Goal: Task Accomplishment & Management: Use online tool/utility

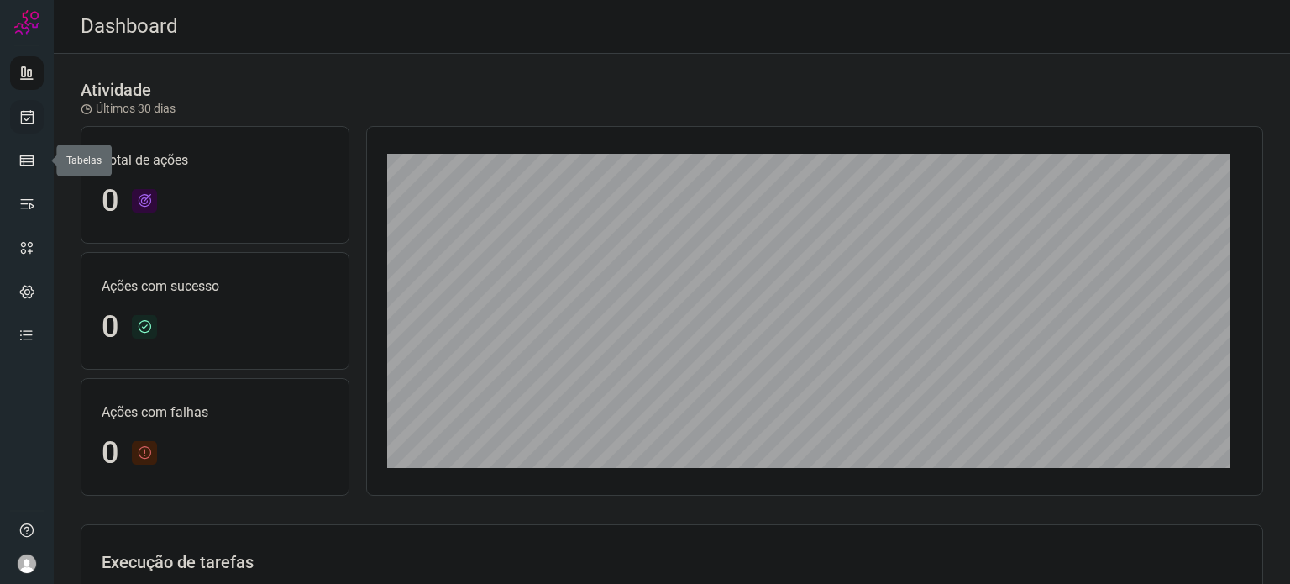
click at [27, 108] on icon at bounding box center [27, 116] width 18 height 17
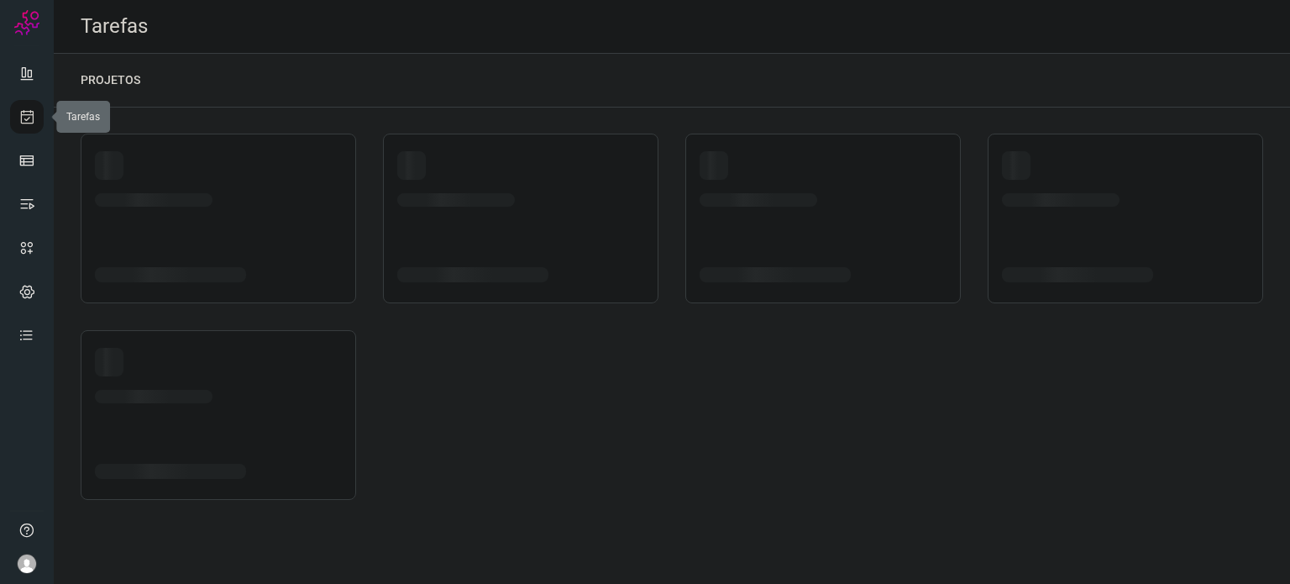
click at [28, 108] on icon at bounding box center [27, 116] width 18 height 17
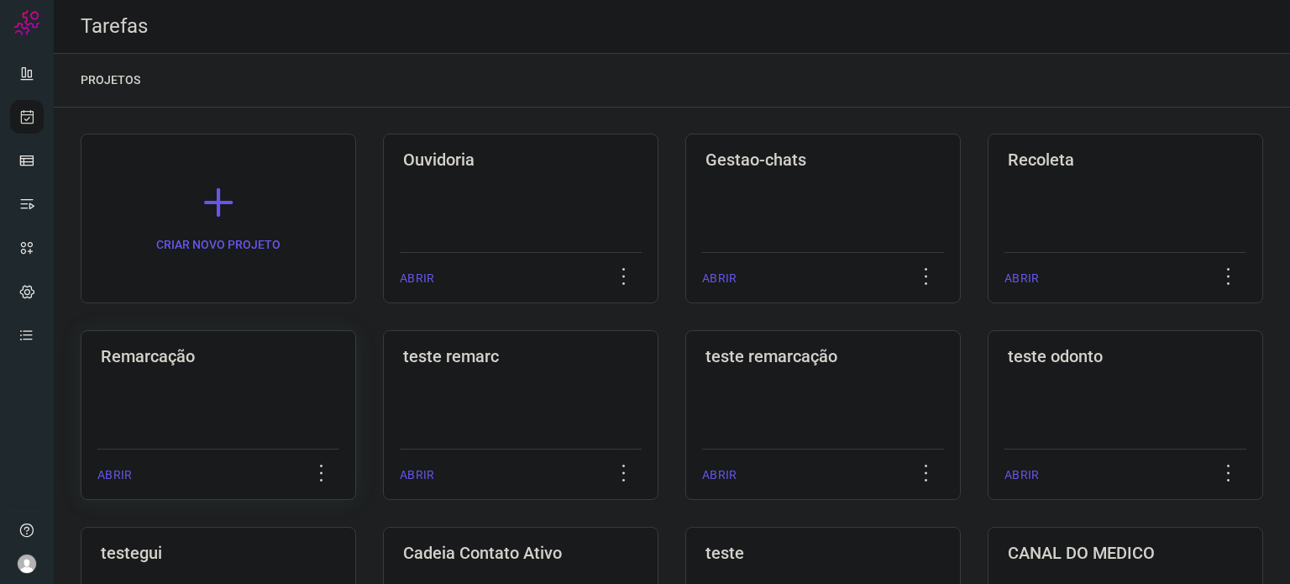
click at [112, 409] on div "Remarcação ABRIR" at bounding box center [218, 415] width 275 height 170
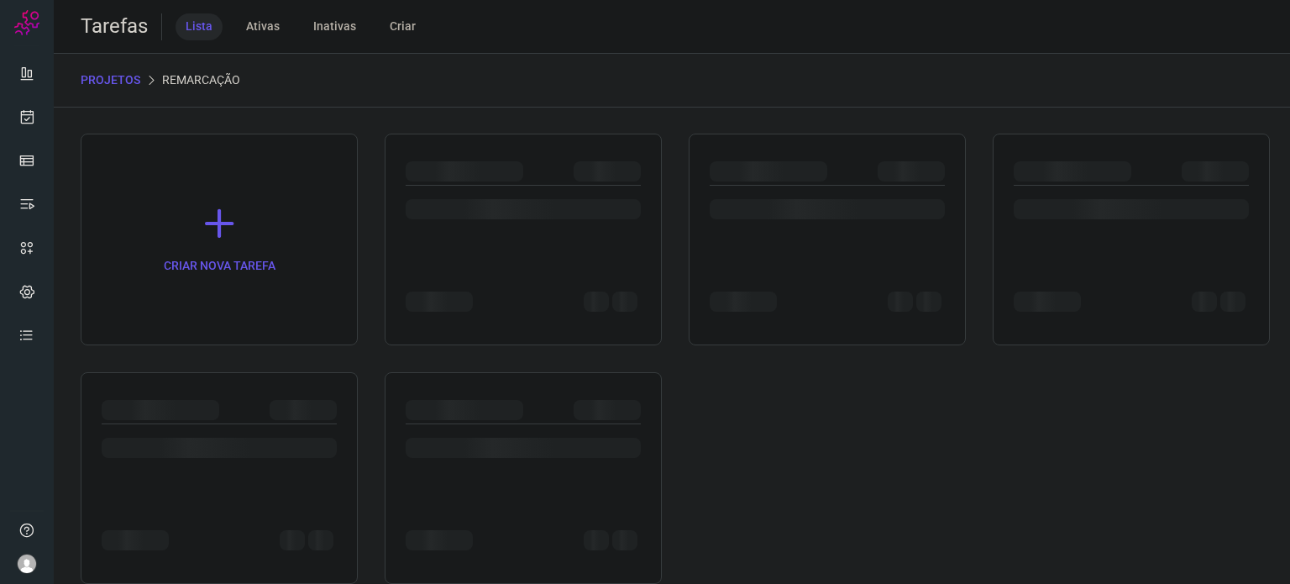
click at [111, 409] on div at bounding box center [161, 410] width 118 height 20
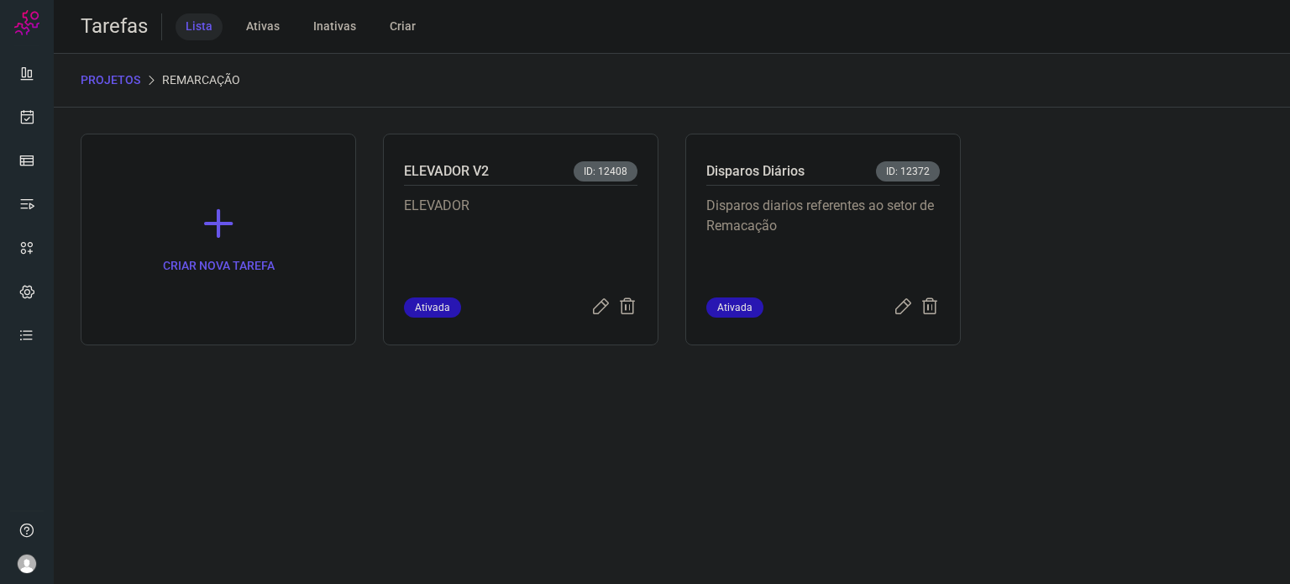
click at [877, 197] on p "Disparos diarios referentes ao setor de Remacação" at bounding box center [822, 238] width 233 height 84
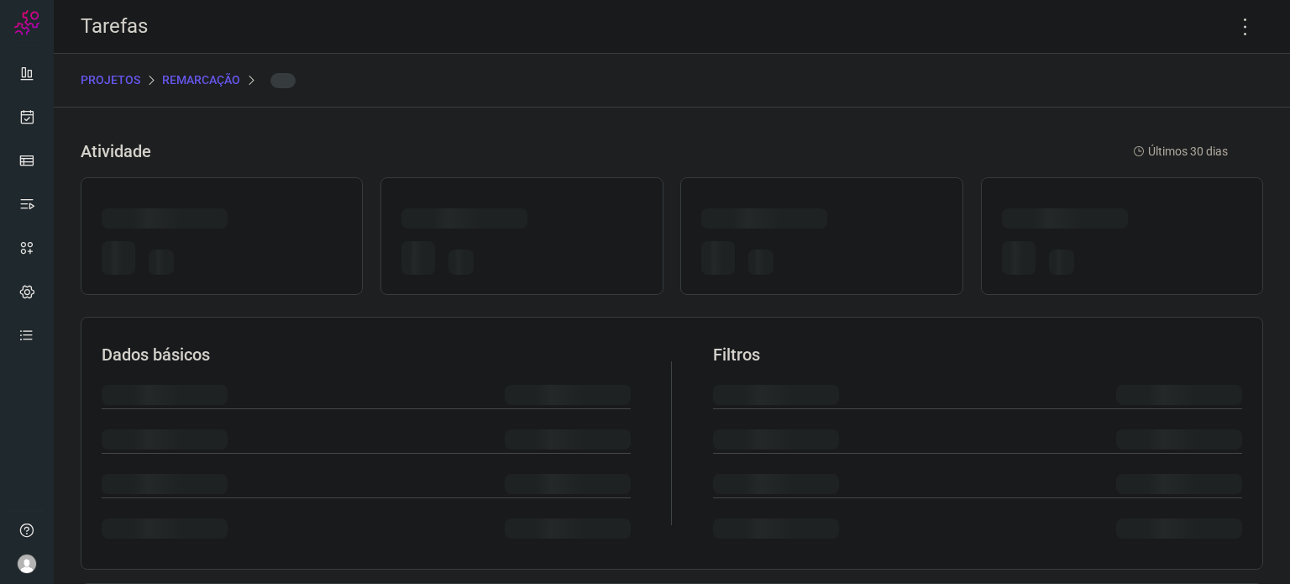
click at [877, 197] on div at bounding box center [821, 236] width 282 height 118
click at [1234, 24] on icon at bounding box center [1245, 26] width 35 height 35
click at [1234, 26] on icon at bounding box center [1245, 26] width 35 height 35
click at [1230, 26] on icon at bounding box center [1245, 26] width 35 height 35
click at [1230, 29] on icon at bounding box center [1245, 26] width 35 height 35
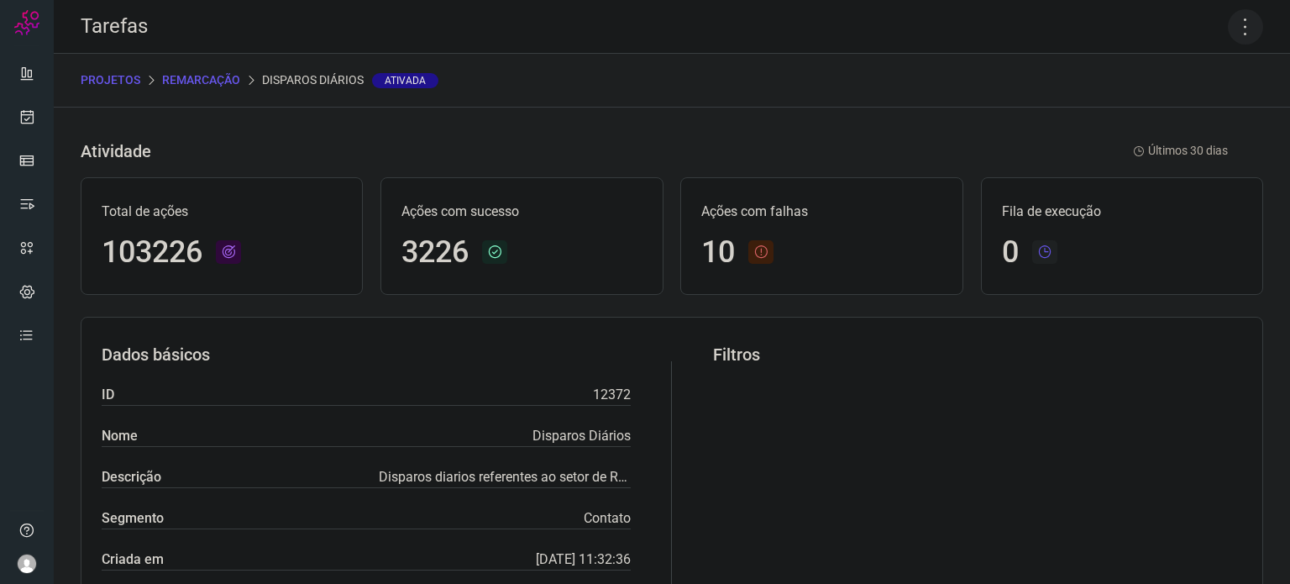
click at [1230, 29] on icon at bounding box center [1245, 26] width 35 height 35
click at [1179, 116] on li "Executar" at bounding box center [1173, 110] width 153 height 27
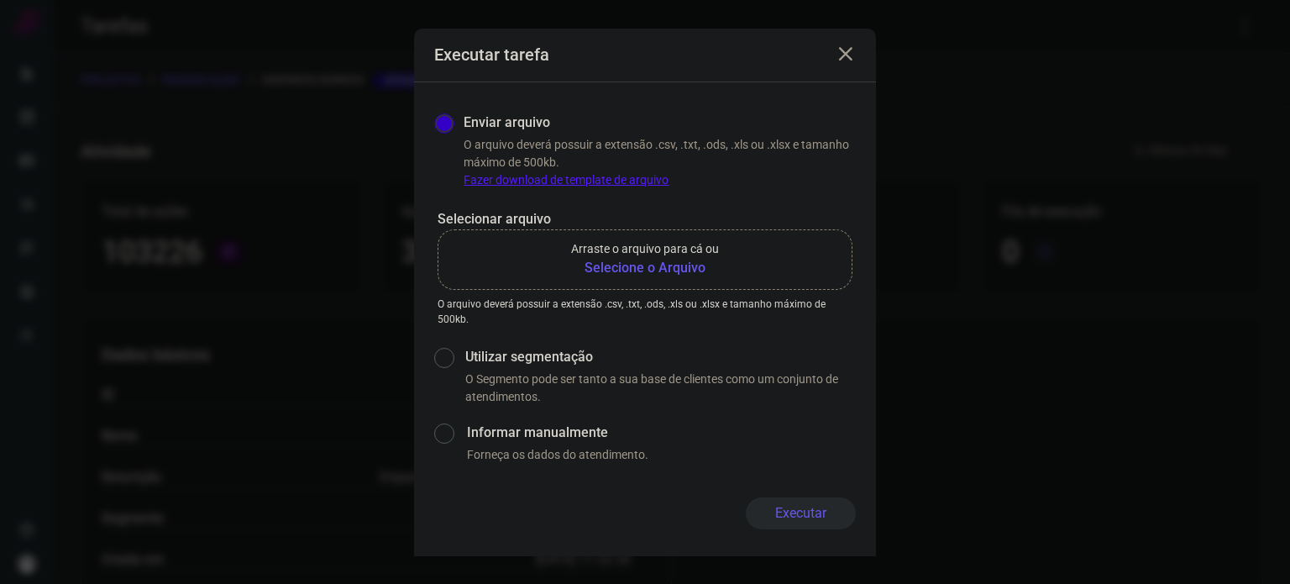
click at [609, 261] on b "Selecione o Arquivo" at bounding box center [645, 268] width 148 height 20
click at [0, 0] on input "Arraste o arquivo para cá ou Selecione o Arquivo" at bounding box center [0, 0] width 0 height 0
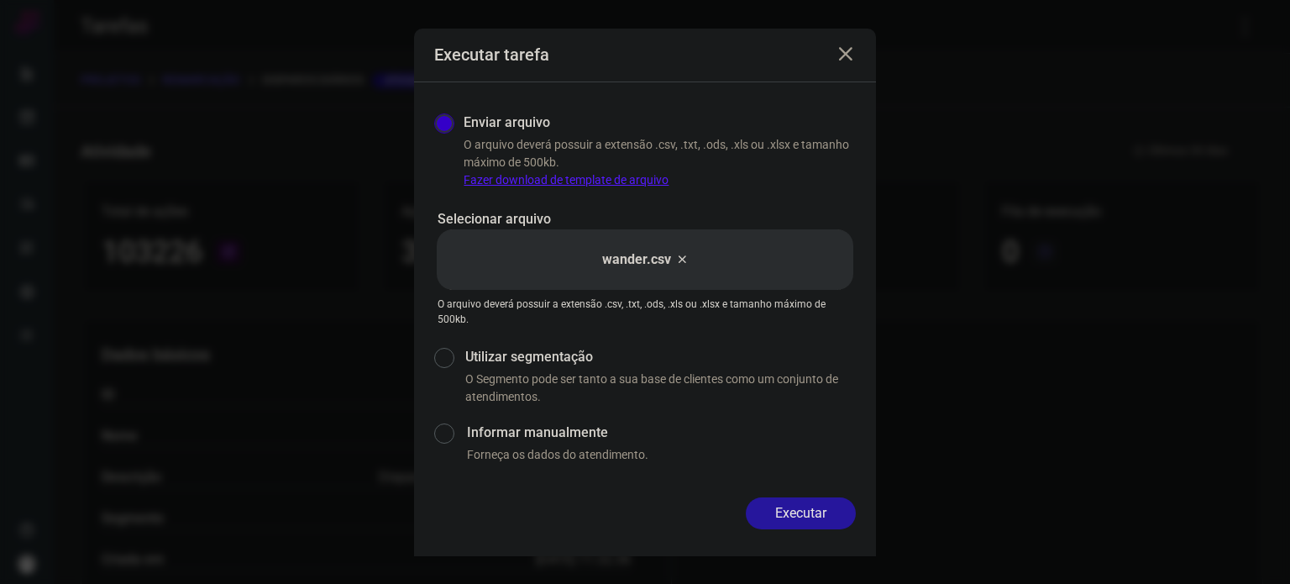
click at [819, 501] on button "Executar" at bounding box center [801, 513] width 110 height 32
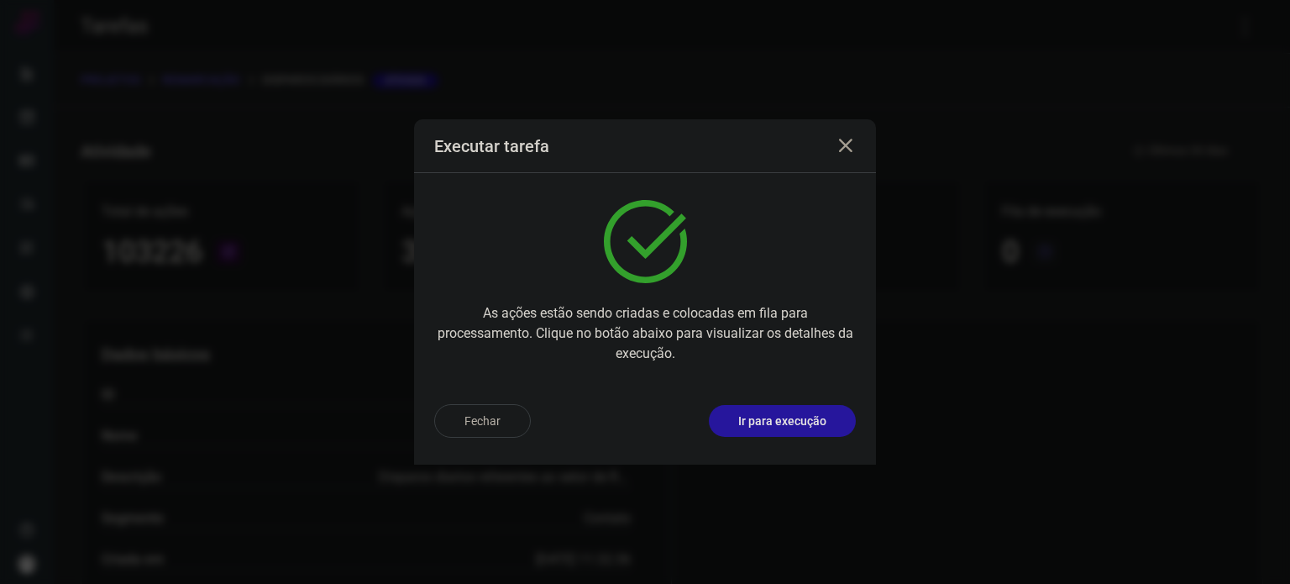
click at [805, 419] on p "Ir para execução" at bounding box center [782, 421] width 88 height 18
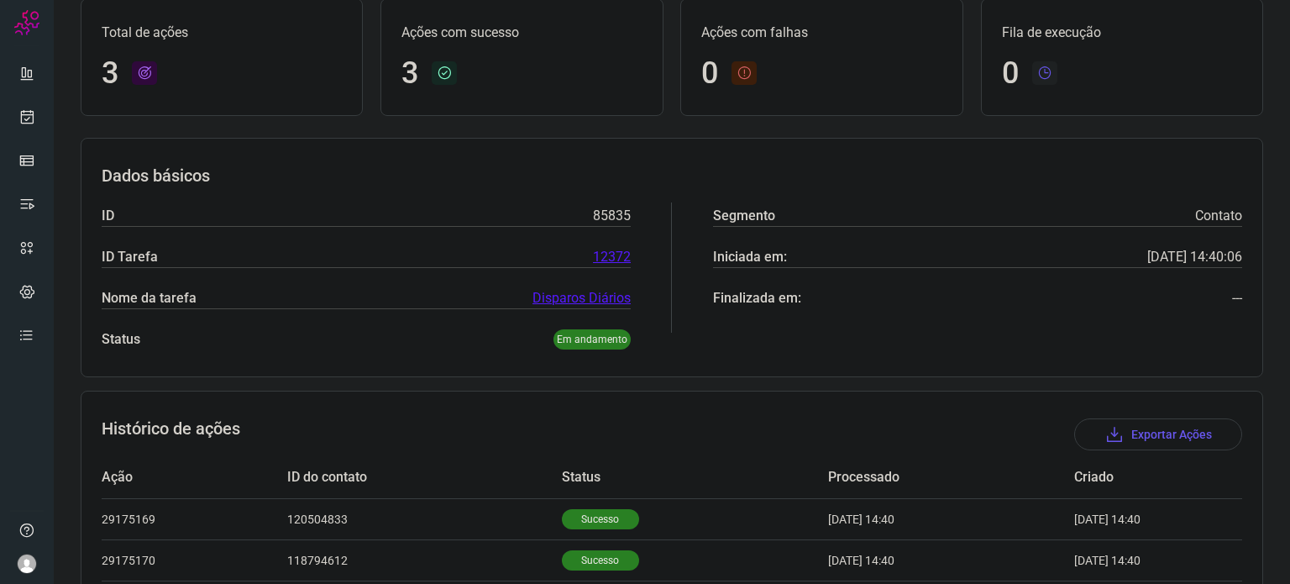
scroll to position [231, 0]
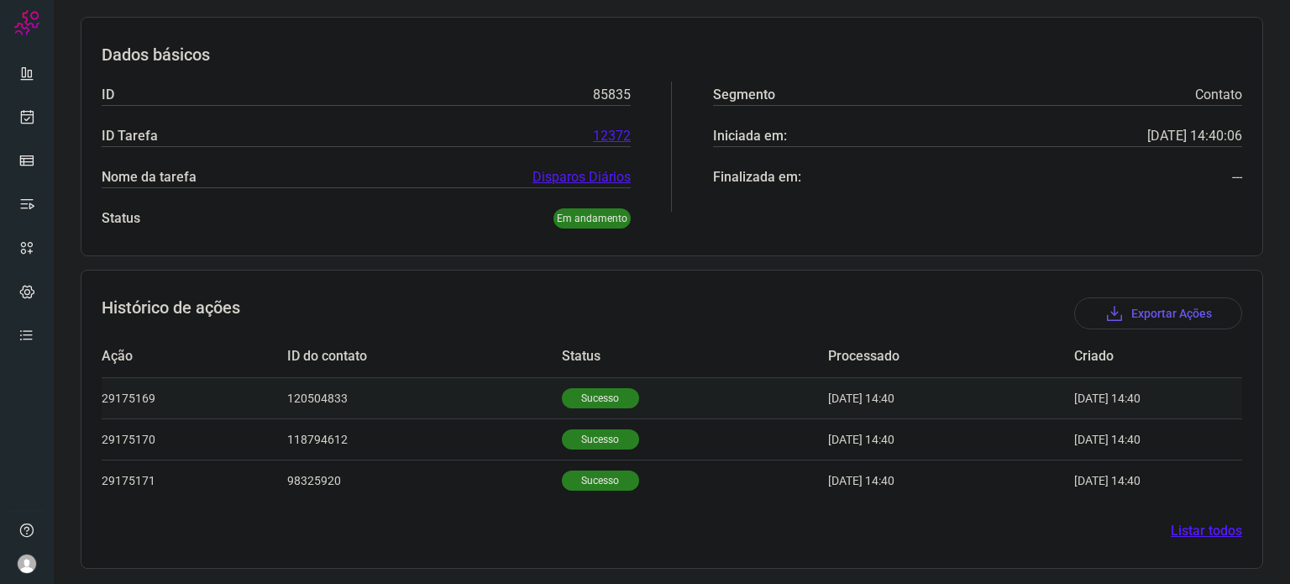
click at [617, 396] on td "Sucesso" at bounding box center [695, 397] width 266 height 41
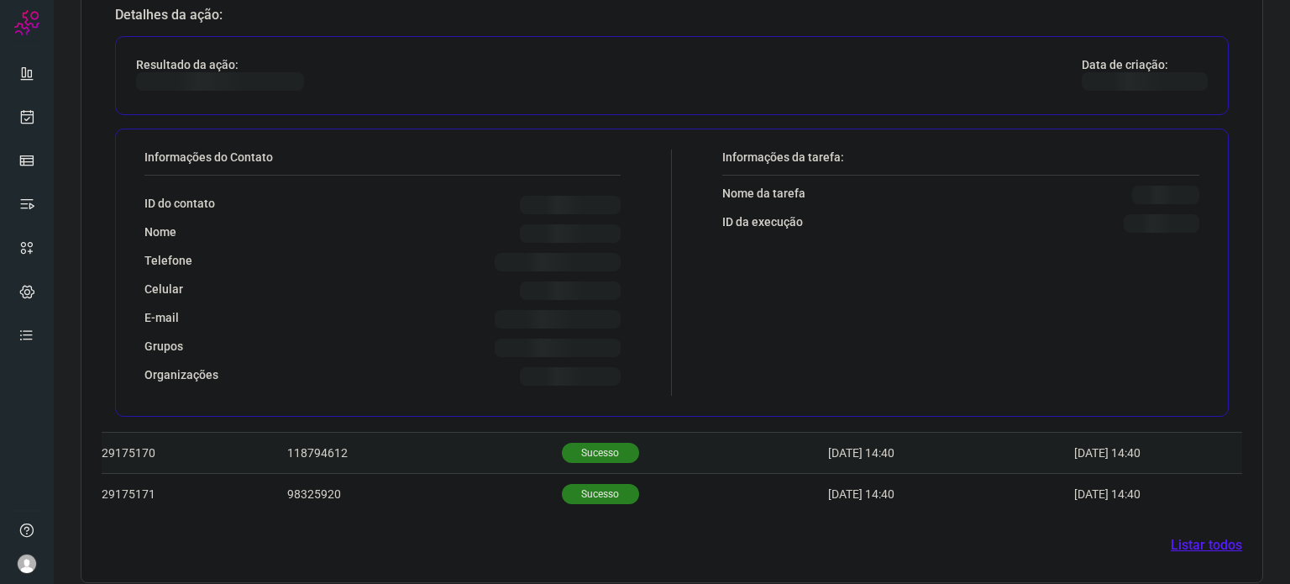
scroll to position [638, 0]
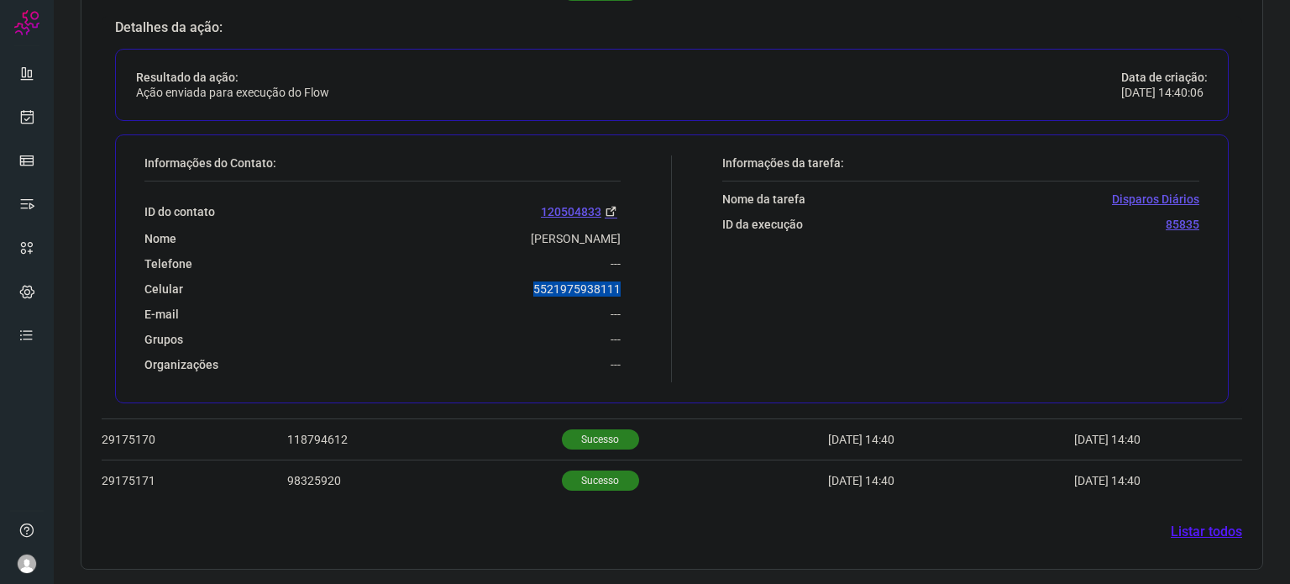
drag, startPoint x: 526, startPoint y: 291, endPoint x: 625, endPoint y: 282, distance: 99.5
click at [625, 284] on div "Informações do Contato: ID do contato 120504833 Nome [PERSON_NAME] Telefone ---…" at bounding box center [404, 268] width 536 height 227
copy p "5521975938111"
